Goal: Transaction & Acquisition: Purchase product/service

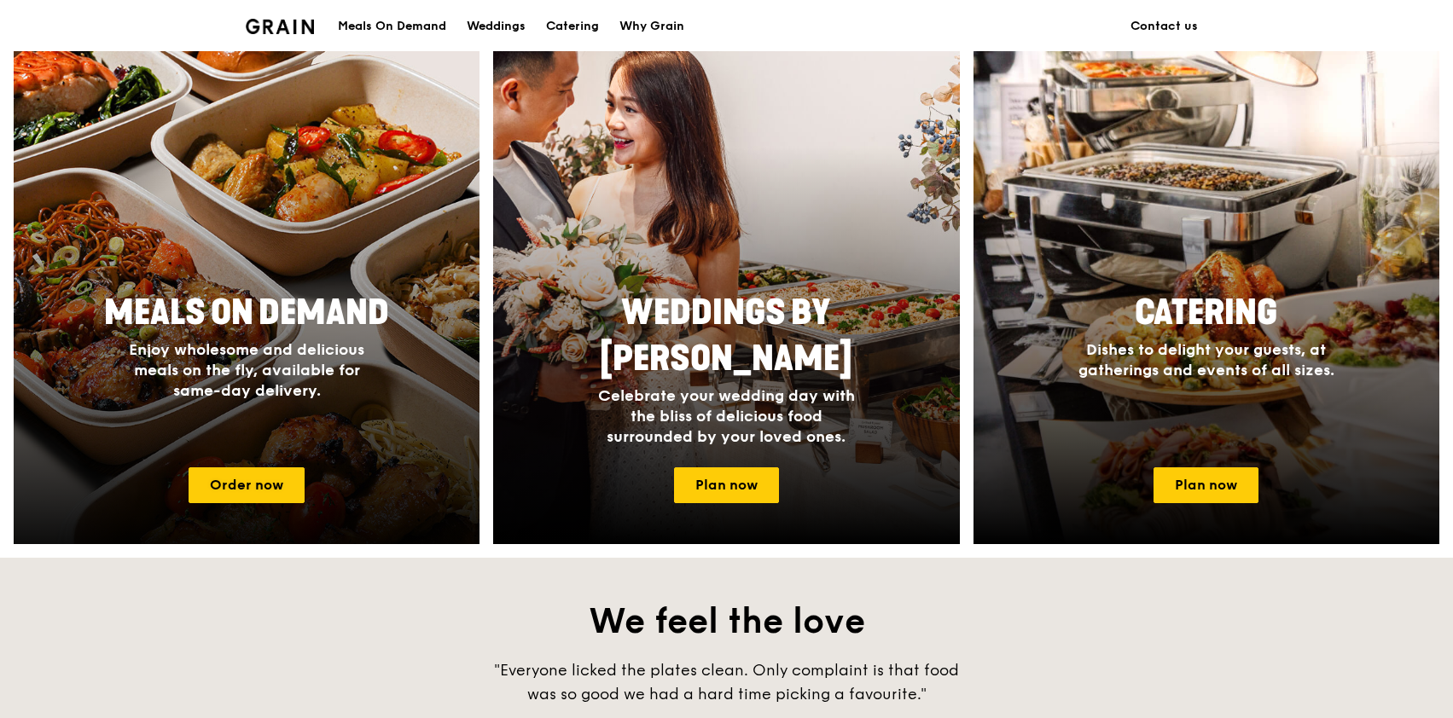
click at [269, 464] on div at bounding box center [247, 296] width 513 height 546
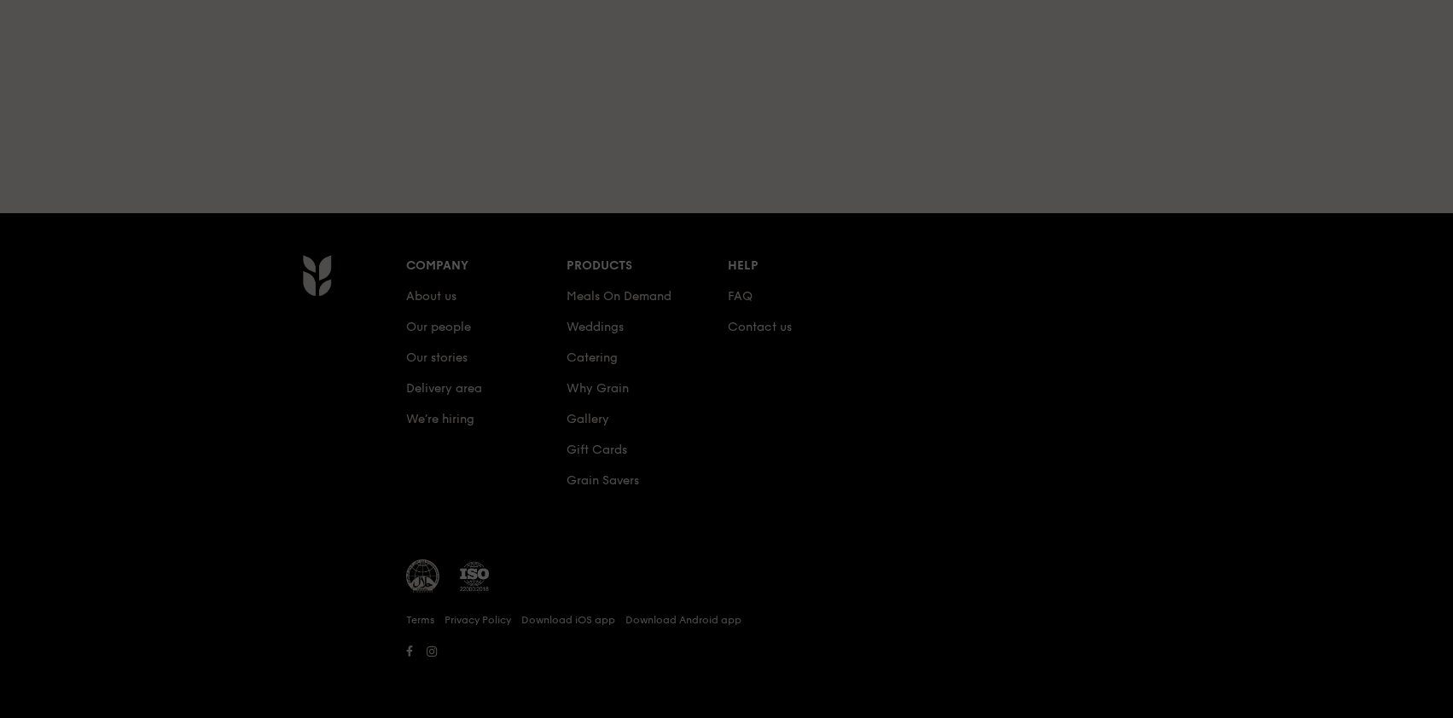
scroll to position [165, 0]
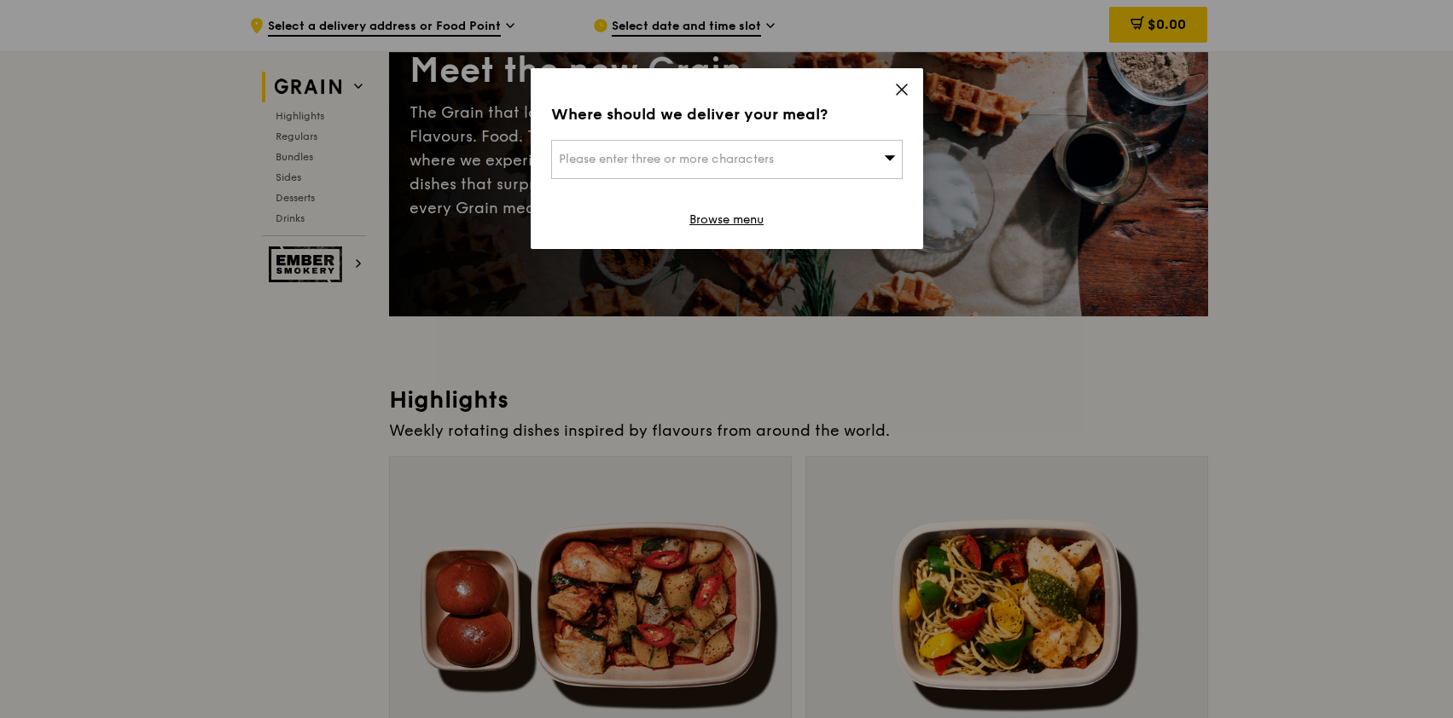
click at [857, 167] on div "Please enter three or more characters" at bounding box center [727, 159] width 352 height 39
click at [892, 93] on div "Where should we deliver your meal? Please enter three or more characters Please…" at bounding box center [727, 158] width 392 height 181
click at [736, 223] on link "Browse menu" at bounding box center [726, 220] width 74 height 17
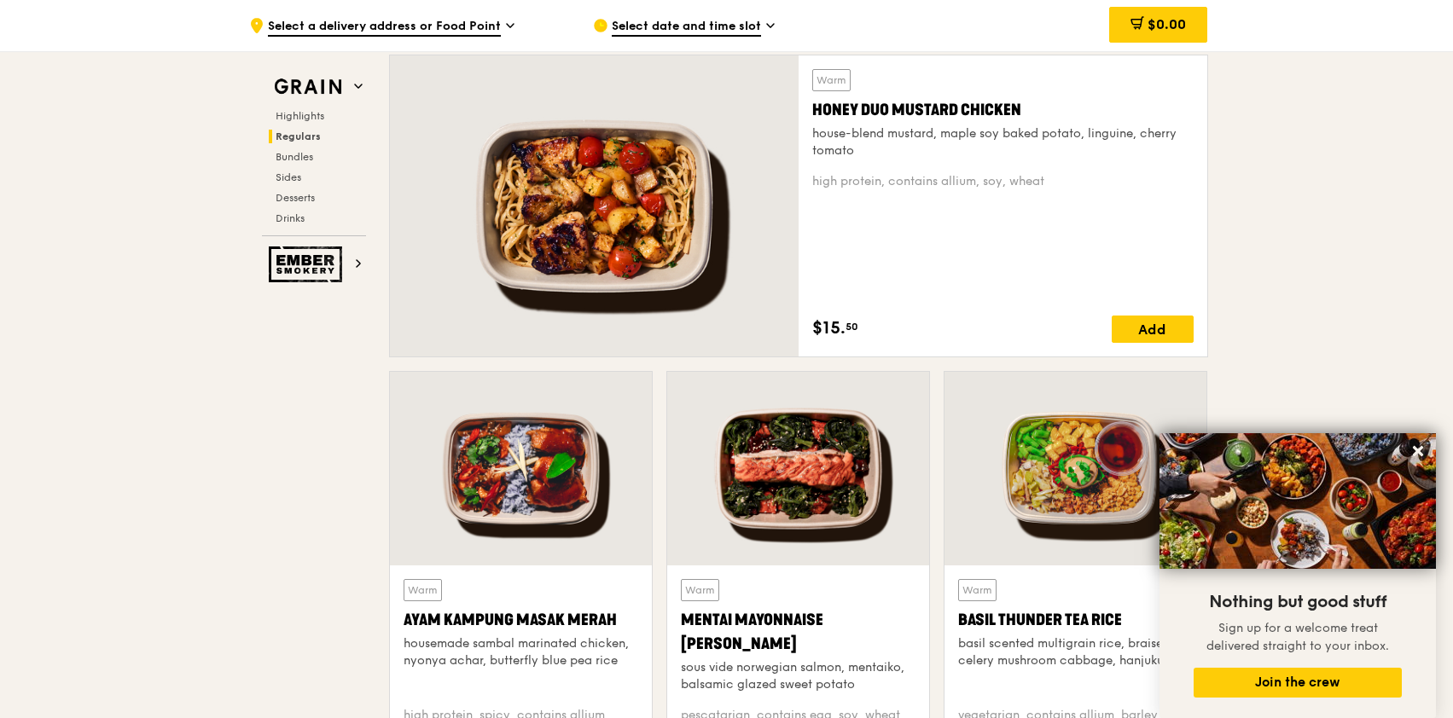
scroll to position [1194, 0]
